Goal: Information Seeking & Learning: Learn about a topic

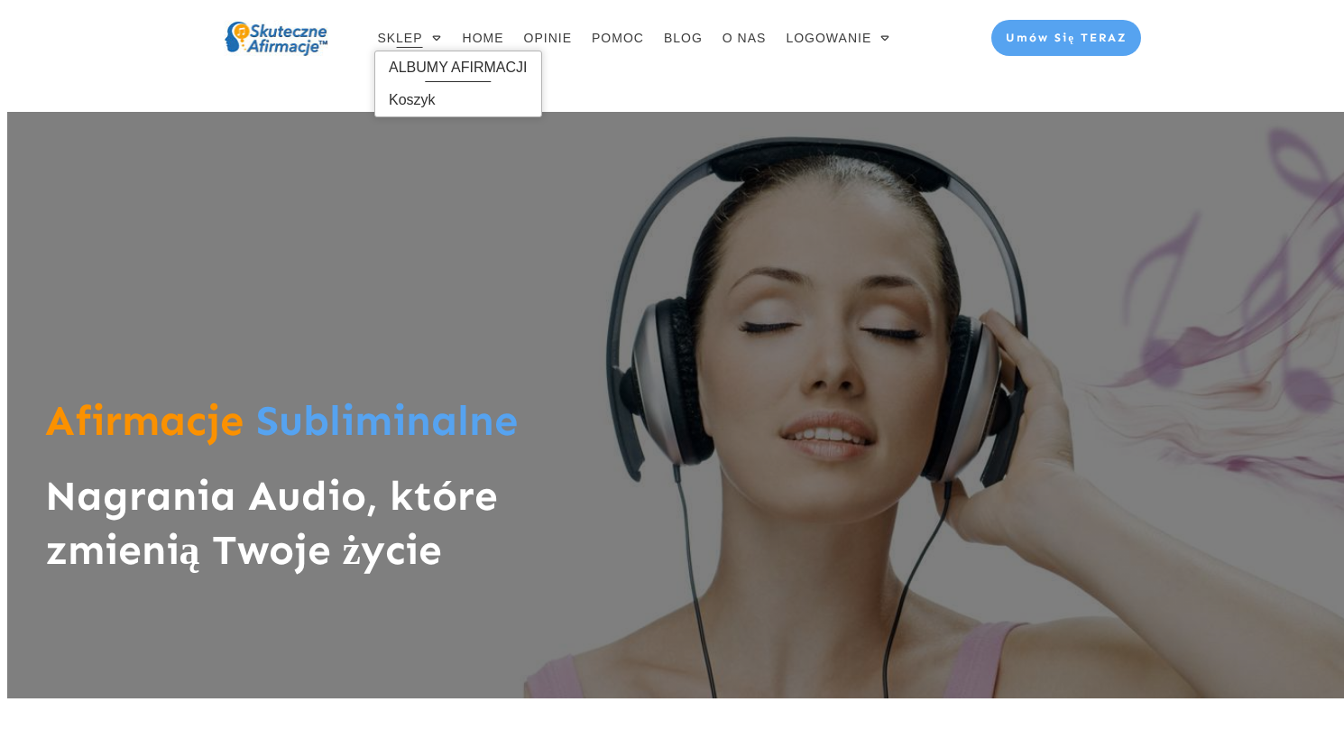
click at [410, 68] on span "ALBUMY AFIRMACJI" at bounding box center [458, 67] width 139 height 29
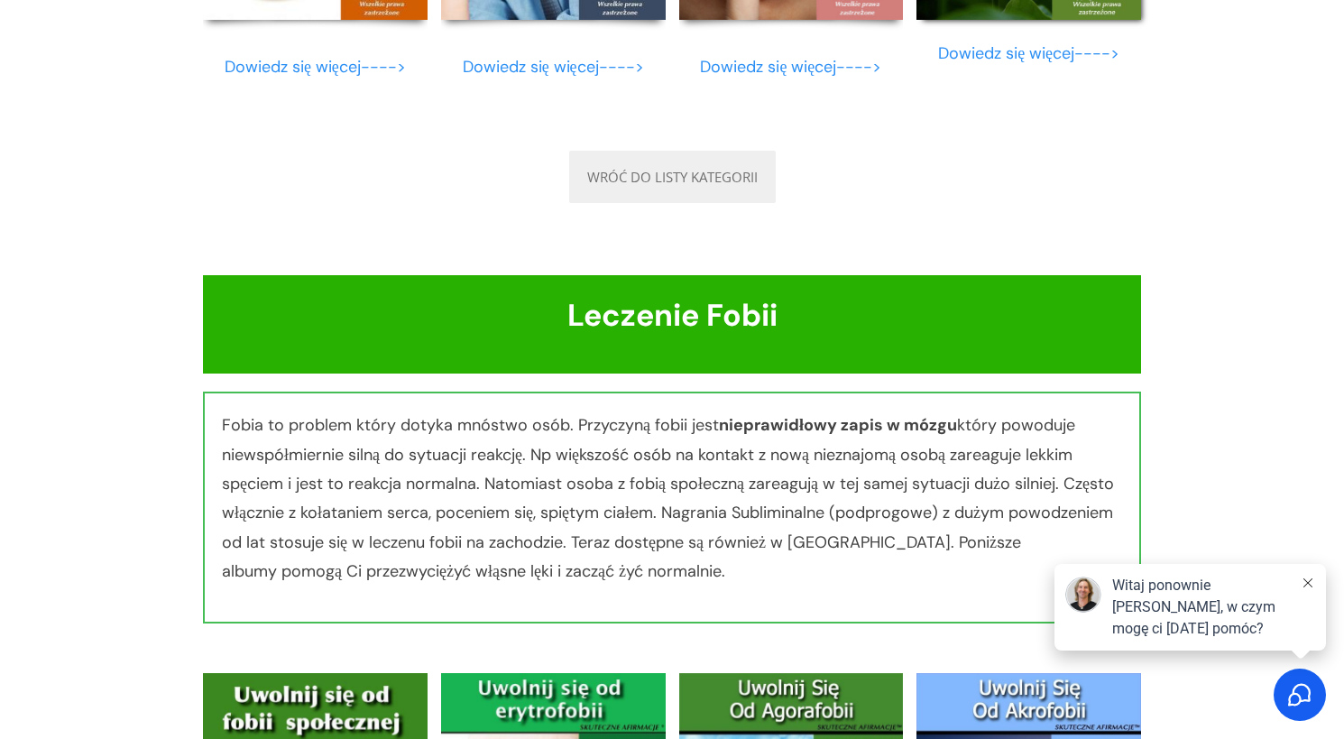
scroll to position [9816, 0]
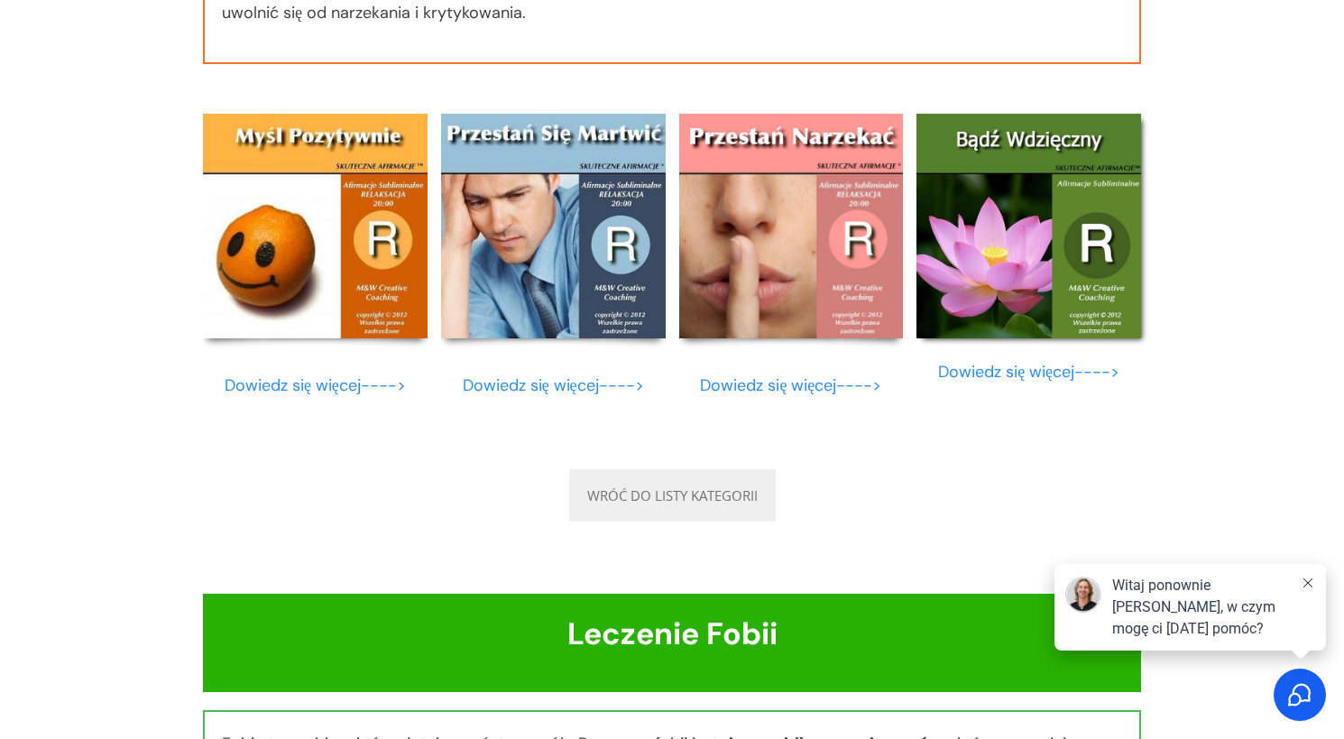
click at [1011, 270] on img at bounding box center [1028, 226] width 225 height 225
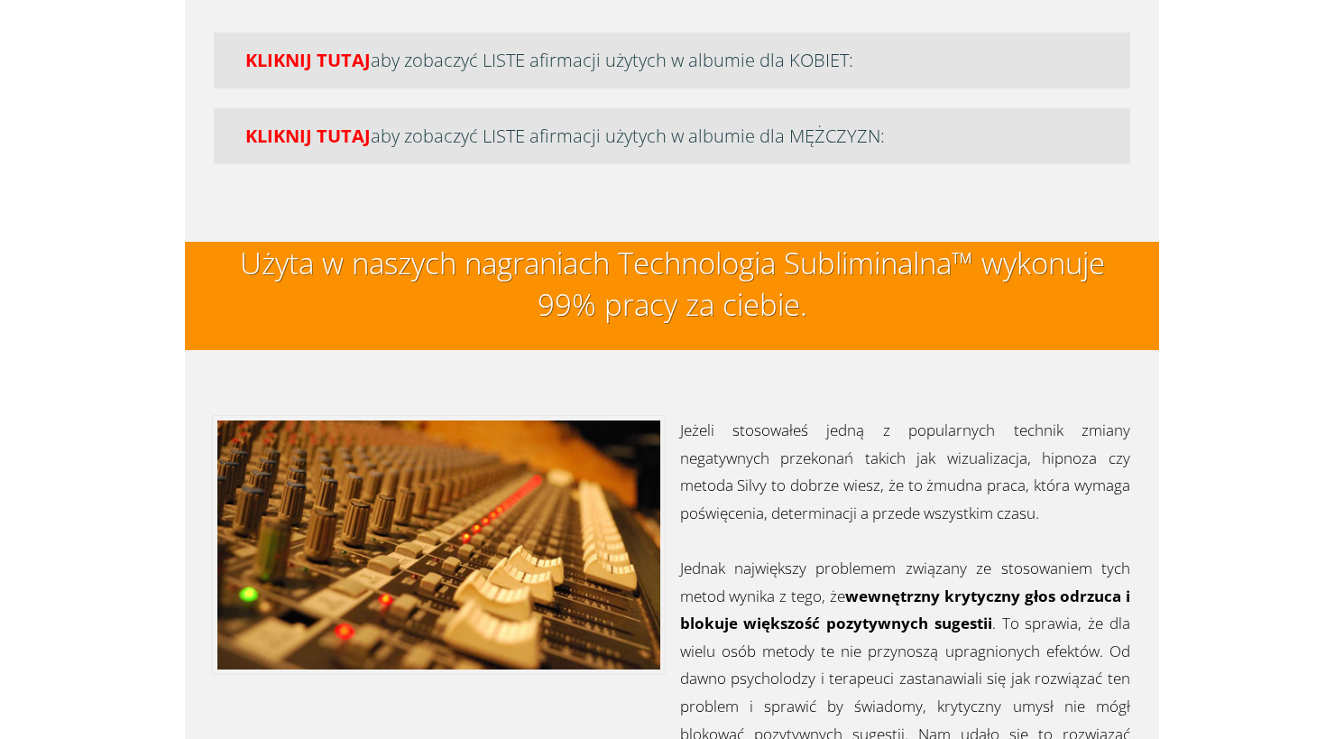
scroll to position [4583, 0]
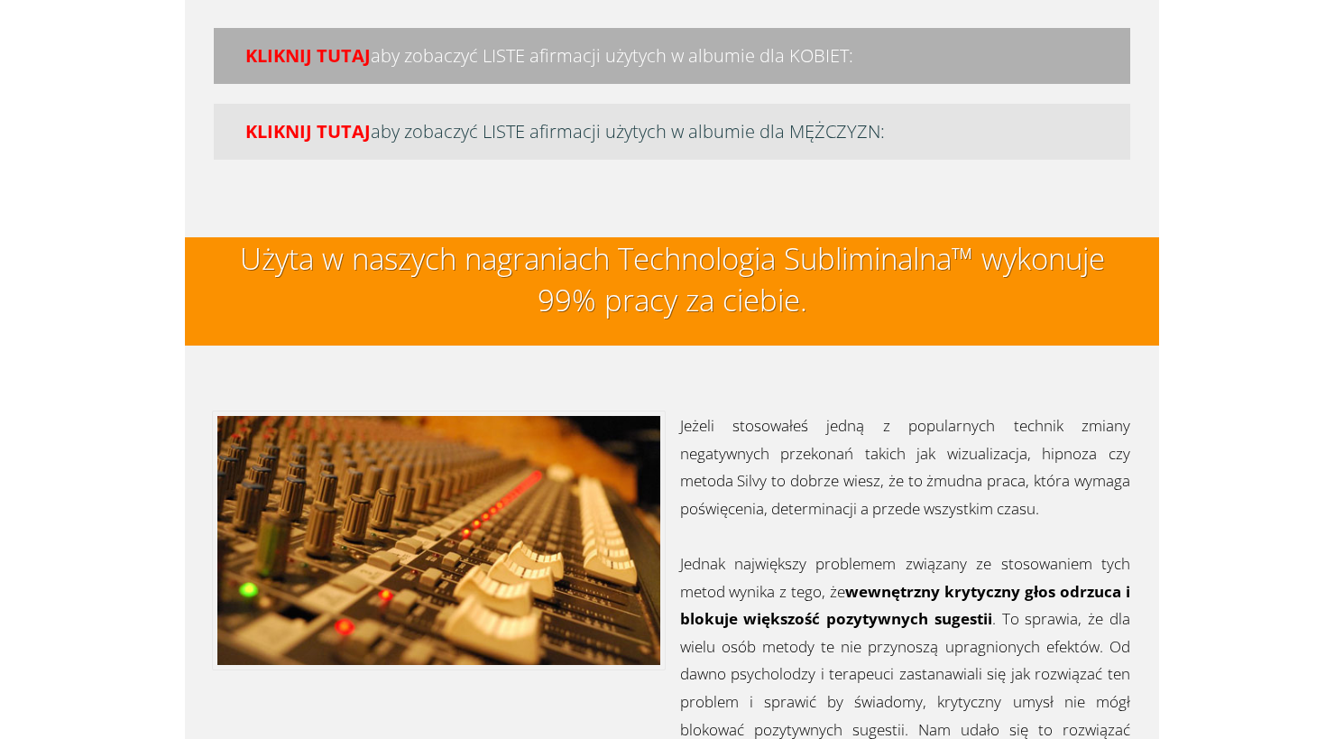
click at [403, 63] on h4 "KLIKNIJ TUTAJ aby zobaczyć LISTE afirmacji użytych w albumie dla KOBIET:" at bounding box center [672, 55] width 886 height 25
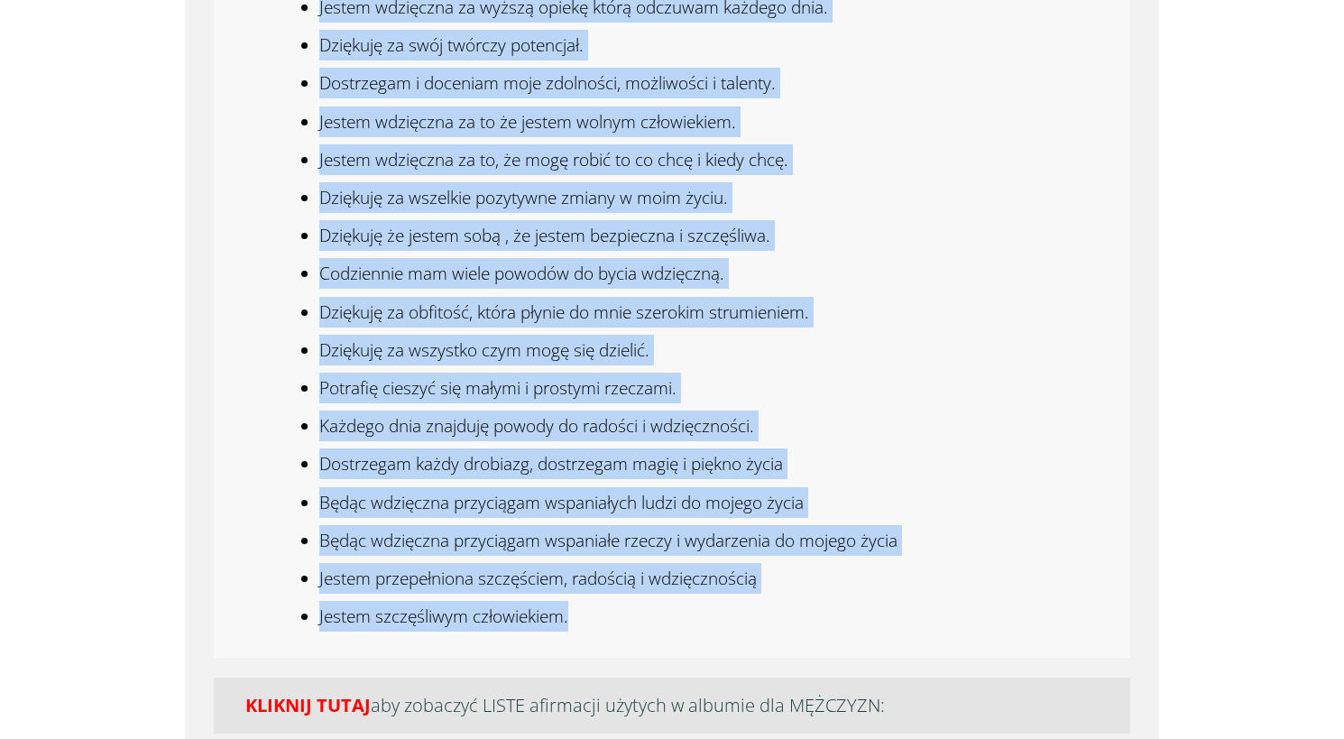
scroll to position [5355, 0]
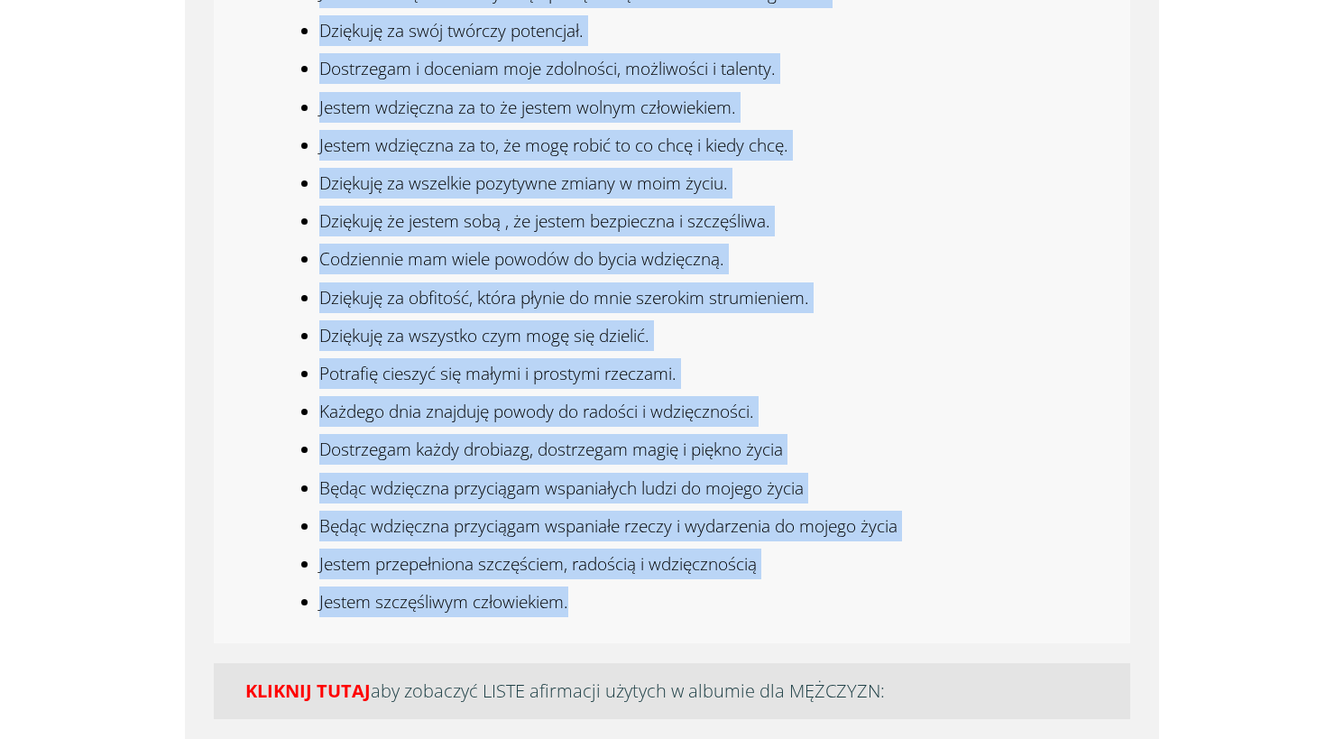
drag, startPoint x: 321, startPoint y: 117, endPoint x: 745, endPoint y: 608, distance: 648.4
copy ul "Dziękuję za życie Dziękuję za zdrowie i dobre samopoczucie, Jestem wdzięczna za…"
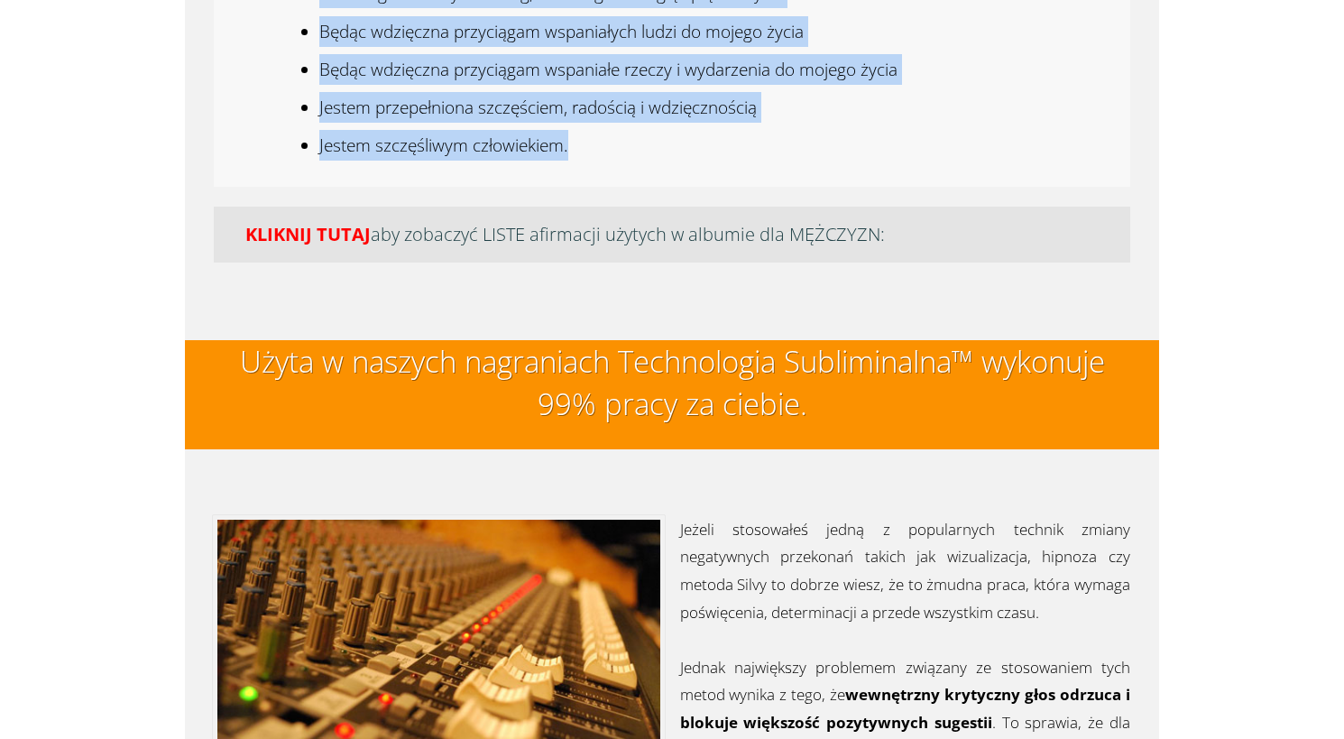
scroll to position [5926, 0]
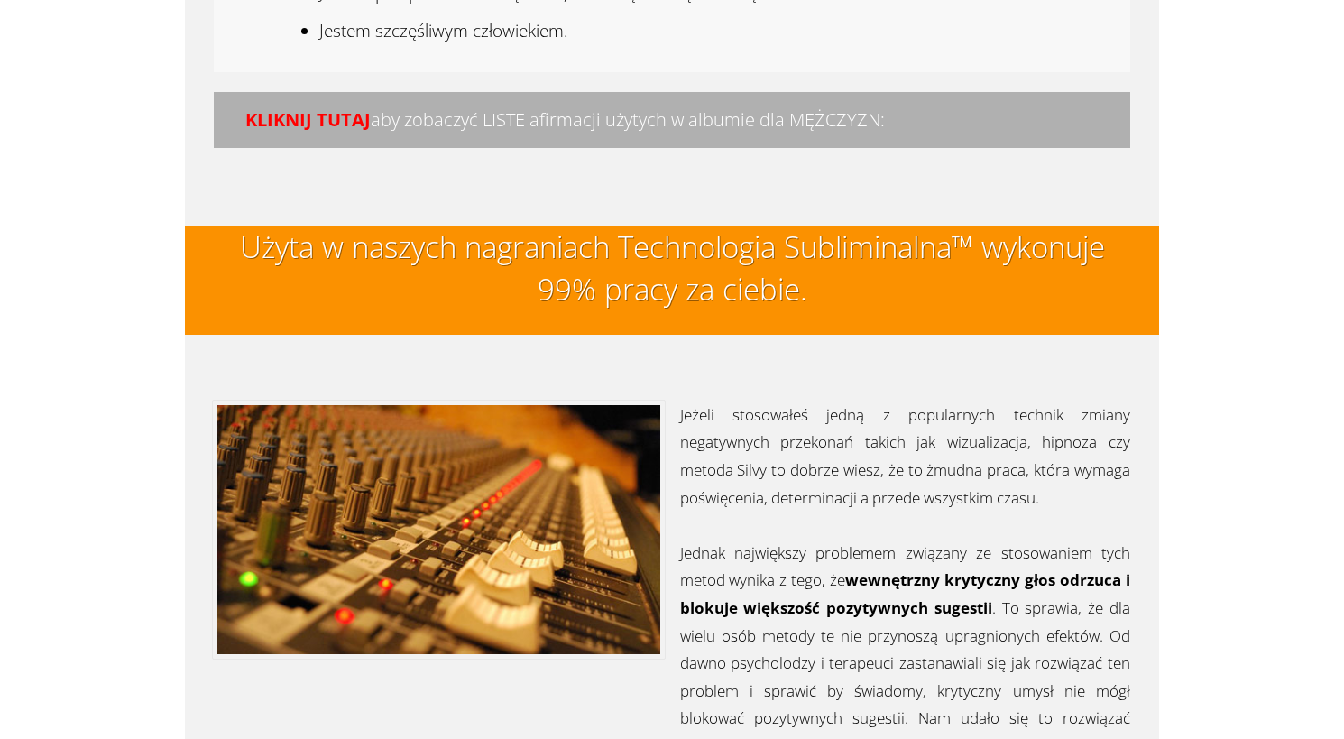
click at [366, 128] on span "KLIKNIJ TUTAJ" at bounding box center [307, 119] width 125 height 24
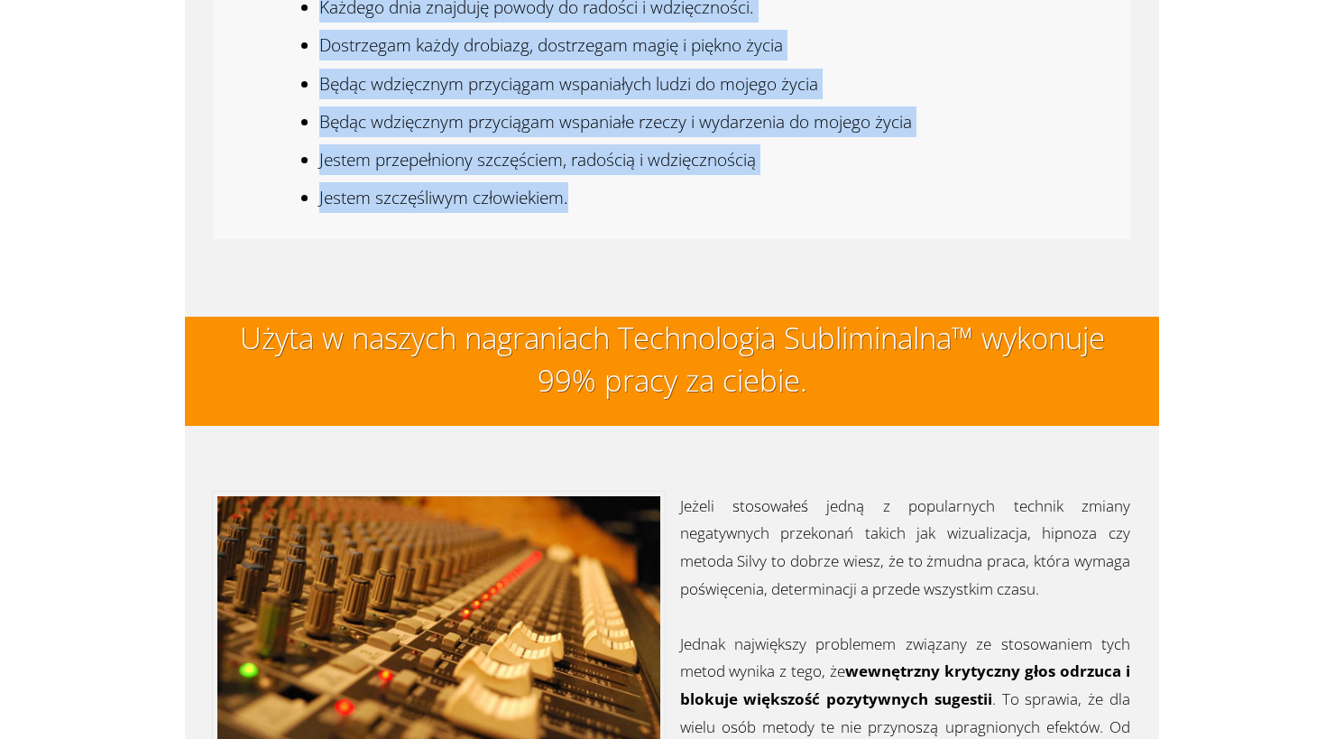
scroll to position [7166, 0]
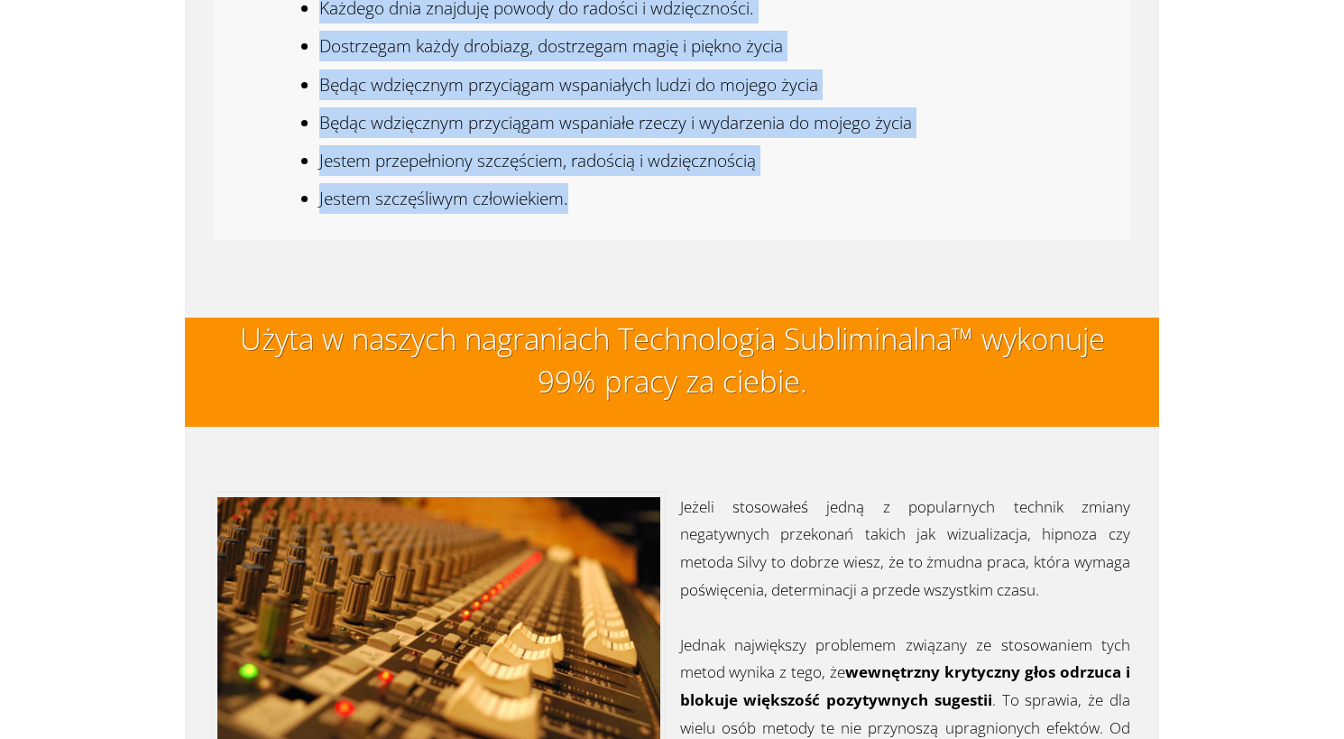
drag, startPoint x: 320, startPoint y: 183, endPoint x: 622, endPoint y: 191, distance: 302.2
copy ul "Dziękuję za życie Dziękuję za zdrowie i dobre samopoczucie, Jestem wdzięczny za…"
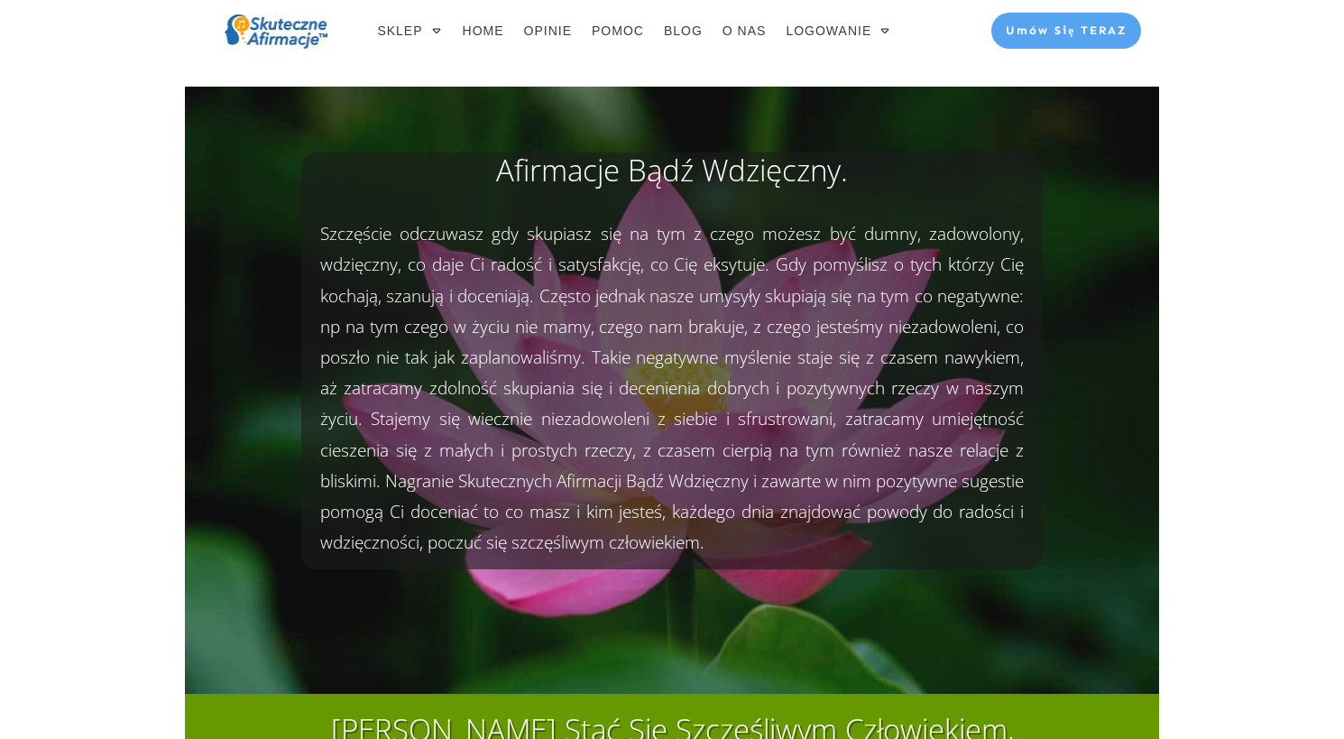
scroll to position [0, 0]
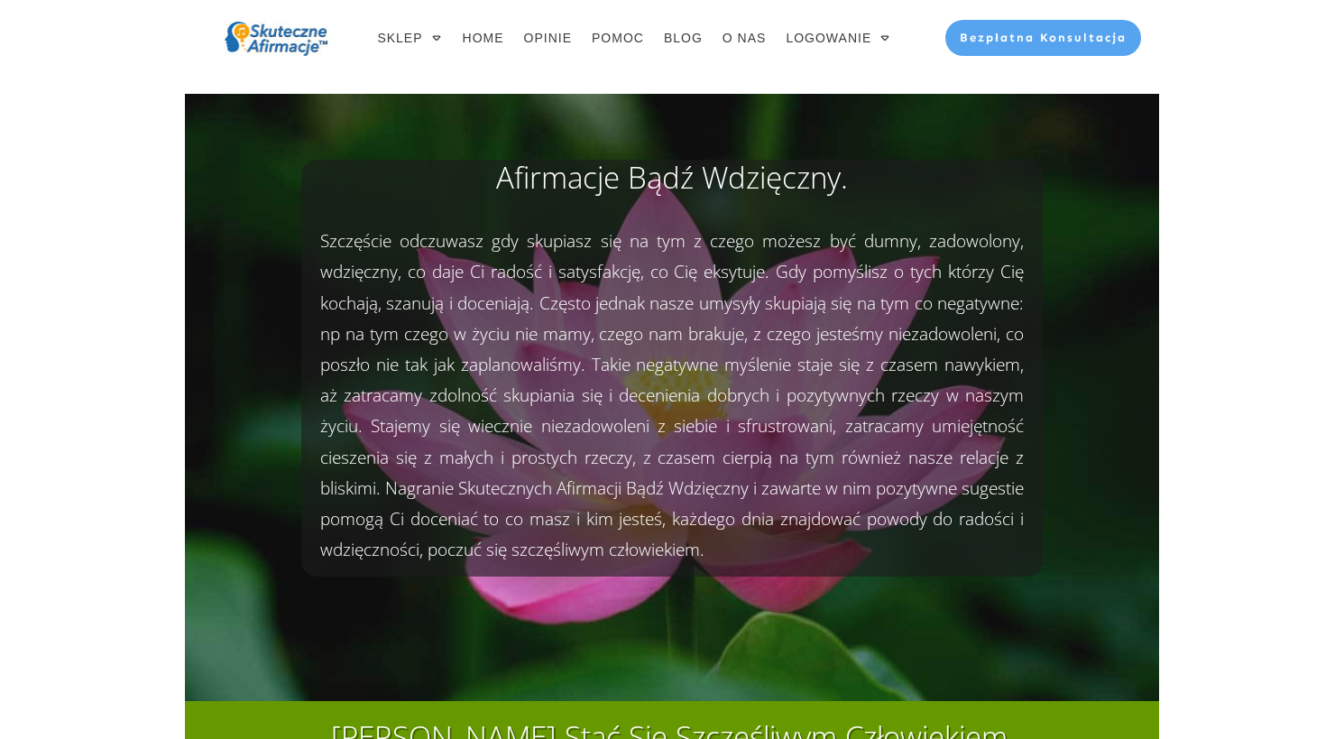
click at [1071, 34] on span "Bezpłatna Konsultacja" at bounding box center [1043, 38] width 167 height 14
click at [1043, 37] on span "Bezpłatna Konsultacja" at bounding box center [1043, 38] width 167 height 14
click at [1074, 38] on link at bounding box center [1069, 43] width 142 height 22
click at [1074, 38] on span "Umów" at bounding box center [1069, 38] width 43 height 14
click at [1081, 34] on span "Umów Się TERAZ" at bounding box center [1066, 38] width 121 height 14
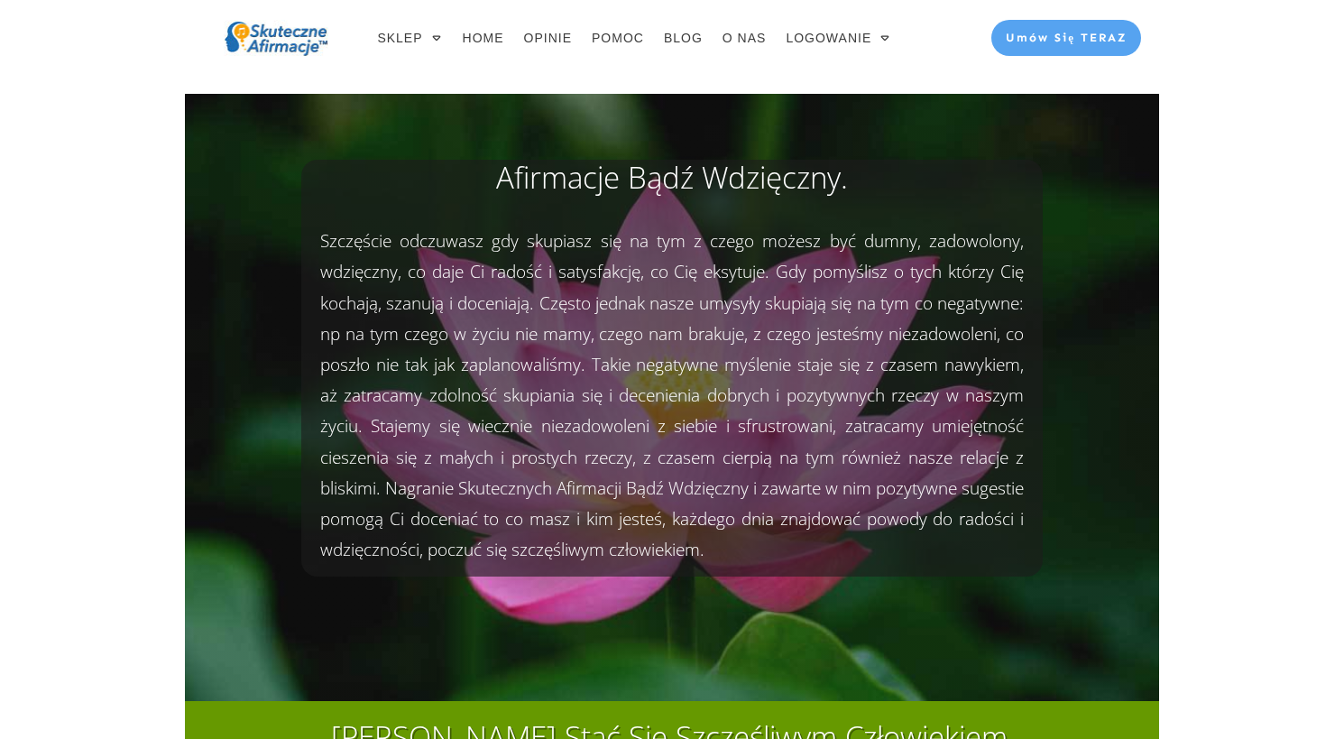
click at [1059, 39] on span "Umów Się TERAZ" at bounding box center [1066, 38] width 121 height 14
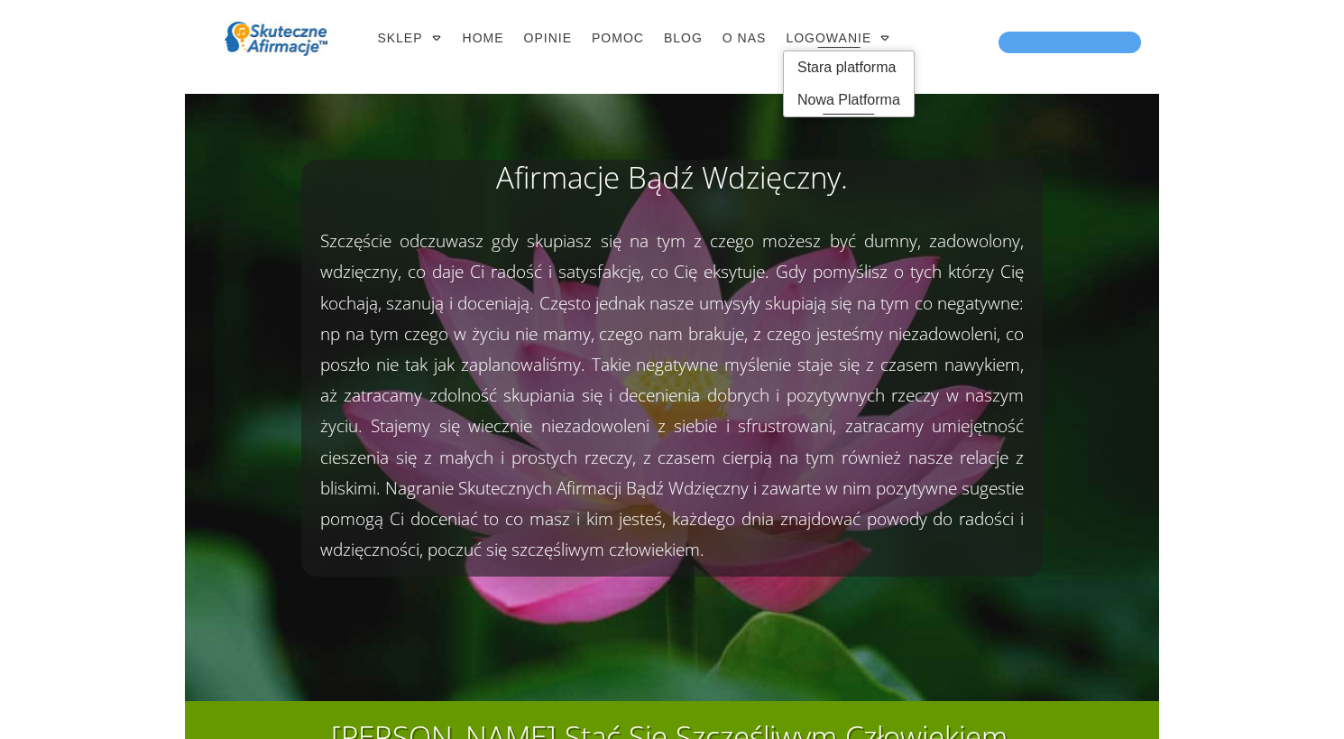
click at [837, 100] on span "Nowa Platforma" at bounding box center [848, 100] width 103 height 29
